Goal: Information Seeking & Learning: Learn about a topic

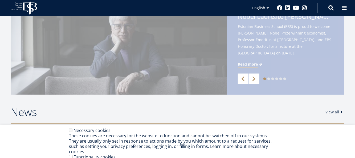
scroll to position [53, 0]
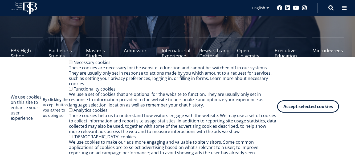
click at [317, 108] on button "Accept selected cookies" at bounding box center [308, 107] width 62 height 12
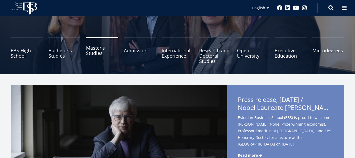
click at [89, 49] on link "Master's Studies" at bounding box center [102, 50] width 32 height 27
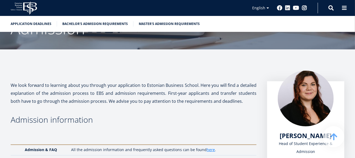
scroll to position [213, 0]
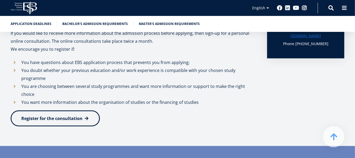
click at [72, 116] on span "Register for the consultation" at bounding box center [51, 119] width 61 height 6
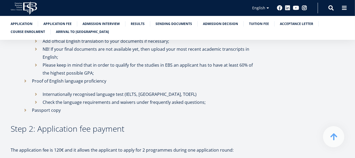
scroll to position [346, 0]
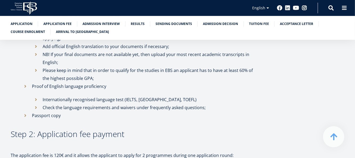
click at [36, 104] on li "Check the language requirements and waivers under frequently asked questions;" at bounding box center [144, 108] width 224 height 8
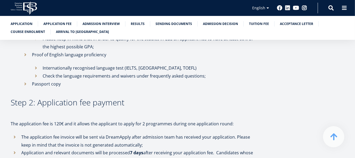
scroll to position [426, 0]
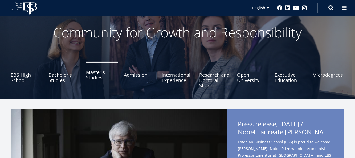
scroll to position [27, 0]
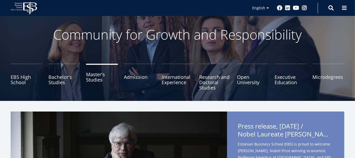
click at [93, 81] on link "Master's Studies" at bounding box center [102, 77] width 32 height 27
